Goal: Navigation & Orientation: Understand site structure

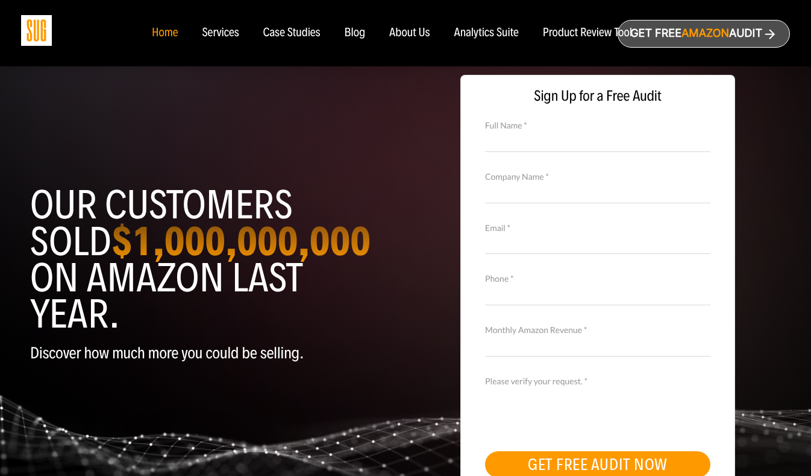
click at [221, 33] on div "Services" at bounding box center [220, 33] width 37 height 13
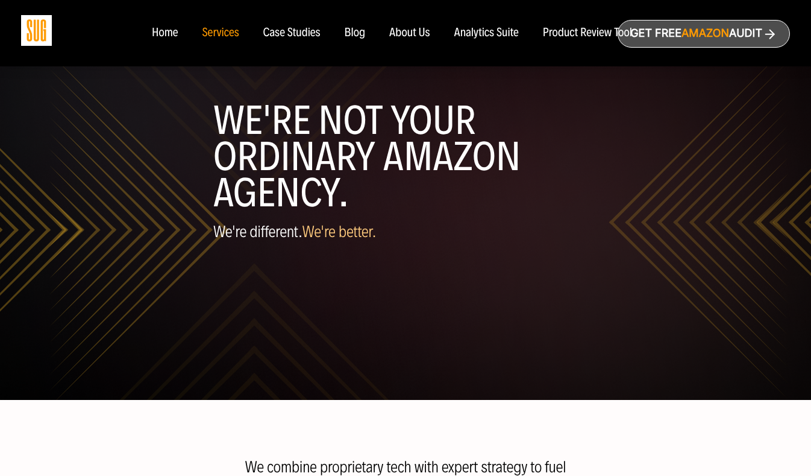
click at [410, 41] on nav "Home Services Case Studies Blog About Us" at bounding box center [406, 33] width 532 height 66
click at [410, 36] on div "About Us" at bounding box center [409, 33] width 41 height 13
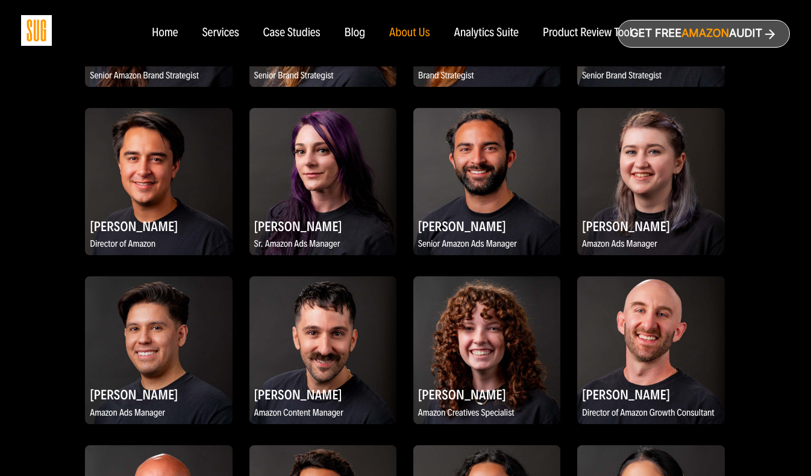
scroll to position [1118, 0]
click at [479, 168] on img at bounding box center [488, 181] width 148 height 148
click at [465, 213] on h2 "[PERSON_NAME]" at bounding box center [488, 225] width 148 height 24
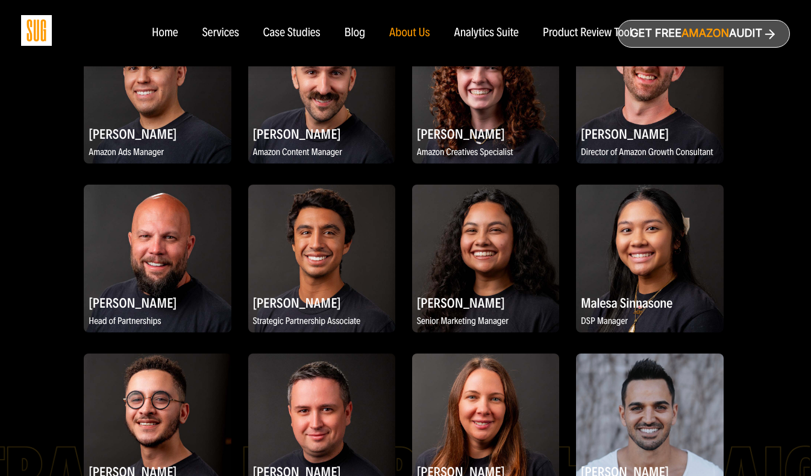
scroll to position [1379, 1]
click at [337, 290] on h2 "[PERSON_NAME]" at bounding box center [322, 302] width 148 height 24
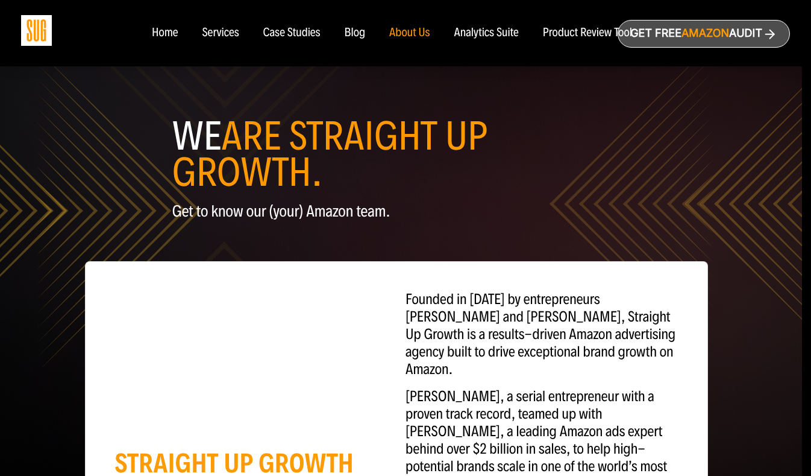
scroll to position [0, 9]
